Goal: Find specific page/section: Find specific page/section

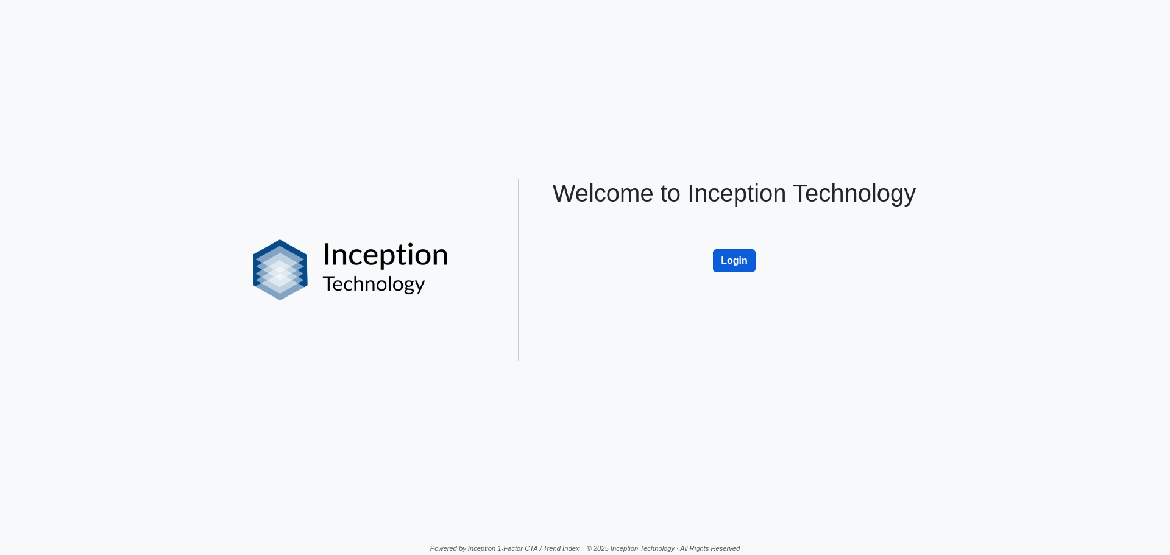
click at [730, 270] on button "Login" at bounding box center [734, 260] width 43 height 23
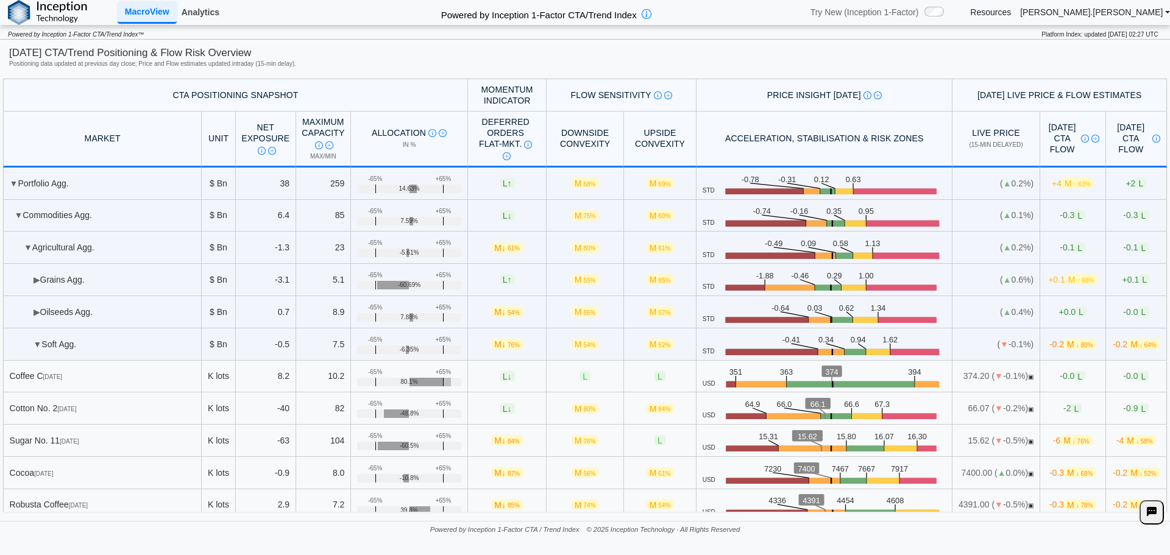
click at [193, 20] on link "Analytics" at bounding box center [201, 12] width 48 height 21
